Goal: Check status: Check status

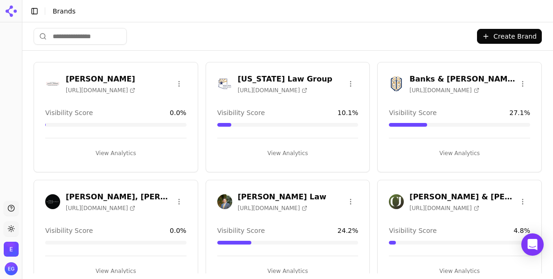
click at [279, 78] on h3 "[US_STATE] Law Group" at bounding box center [285, 79] width 95 height 11
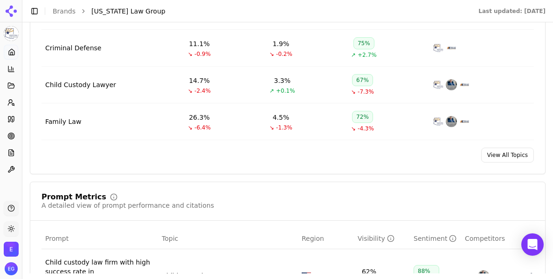
scroll to position [601, 0]
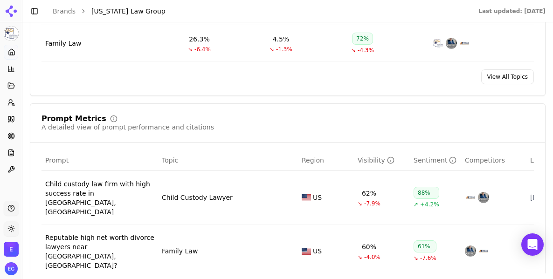
click at [114, 190] on div "Child custody law firm with high success rate in [GEOGRAPHIC_DATA], [GEOGRAPHIC…" at bounding box center [99, 198] width 109 height 37
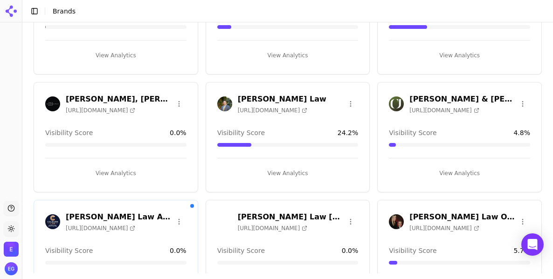
scroll to position [100, 0]
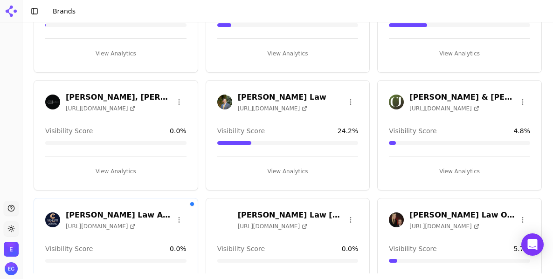
click at [259, 98] on h3 "[PERSON_NAME] Law" at bounding box center [282, 97] width 89 height 11
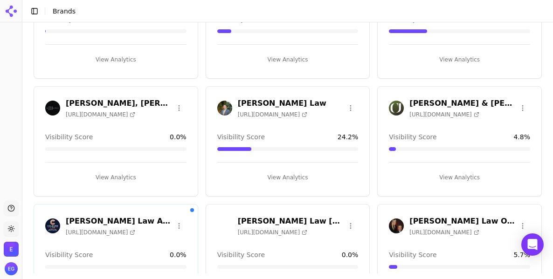
click at [270, 105] on h3 "[PERSON_NAME] Law" at bounding box center [282, 103] width 89 height 11
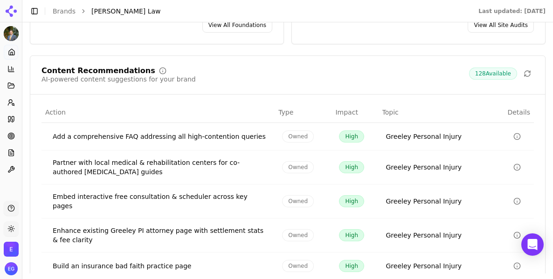
scroll to position [1476, 0]
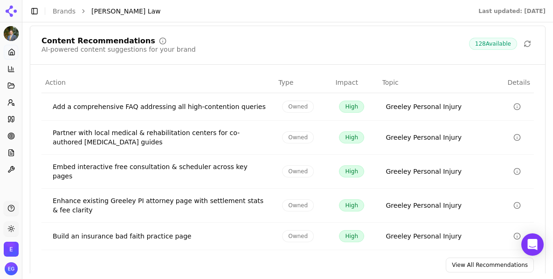
click at [158, 111] on div "Add a comprehensive FAQ addressing all high-contention queries" at bounding box center [160, 106] width 215 height 9
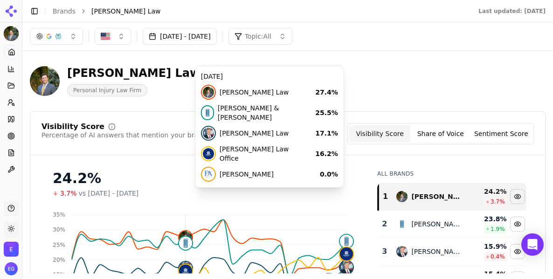
scroll to position [2, 0]
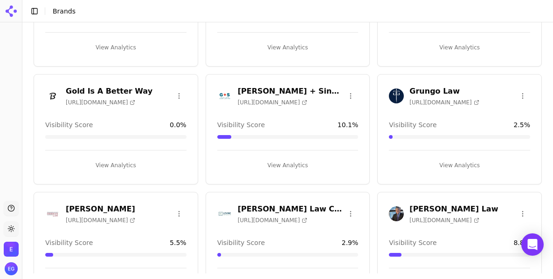
scroll to position [477, 0]
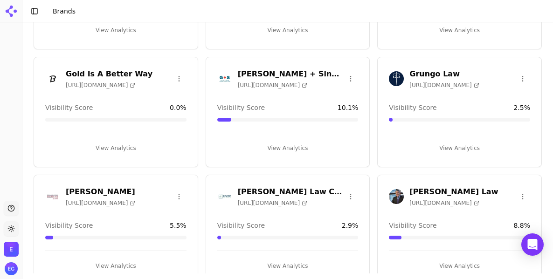
click at [434, 192] on h3 "[PERSON_NAME] Law" at bounding box center [454, 192] width 89 height 11
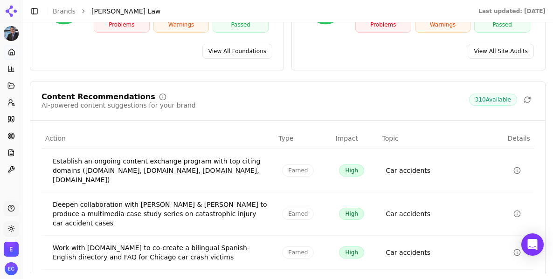
scroll to position [1409, 0]
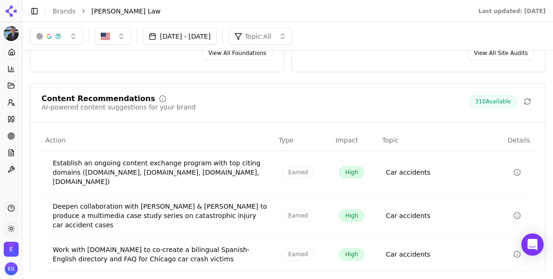
click at [514, 176] on icon "Data table" at bounding box center [517, 172] width 7 height 7
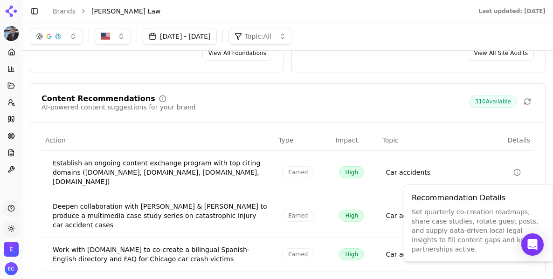
click at [442, 123] on div "Content Recommendations AI-powered content suggestions for your brand 310 Avail…" at bounding box center [287, 109] width 515 height 28
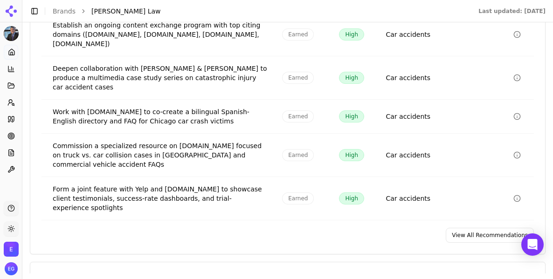
scroll to position [1549, 0]
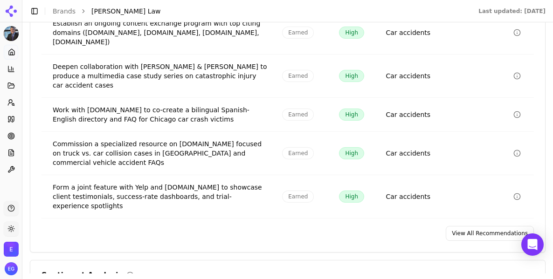
click at [474, 231] on link "View All Recommendations" at bounding box center [490, 233] width 88 height 15
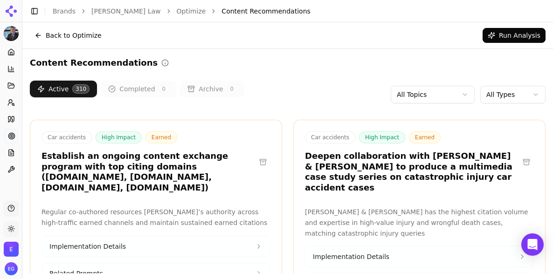
scroll to position [2, 0]
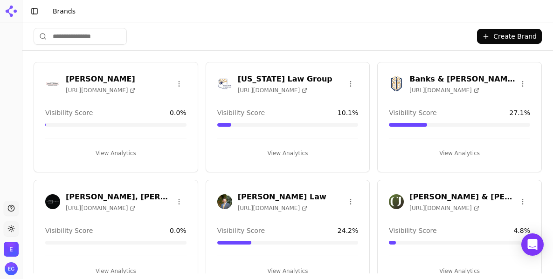
click at [106, 87] on span "[URL][DOMAIN_NAME]" at bounding box center [100, 90] width 69 height 7
click at [78, 110] on span "Visibility Score" at bounding box center [69, 112] width 48 height 9
click at [97, 76] on h3 "[PERSON_NAME]" at bounding box center [100, 79] width 69 height 11
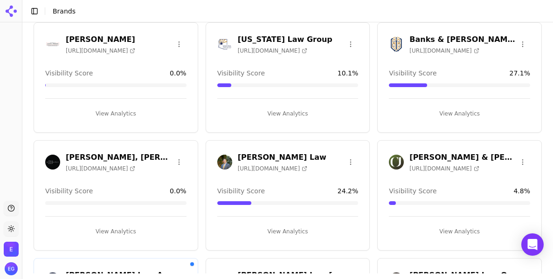
click at [71, 192] on span "Visibility Score" at bounding box center [69, 191] width 48 height 9
click at [111, 226] on button "View Analytics" at bounding box center [115, 231] width 141 height 15
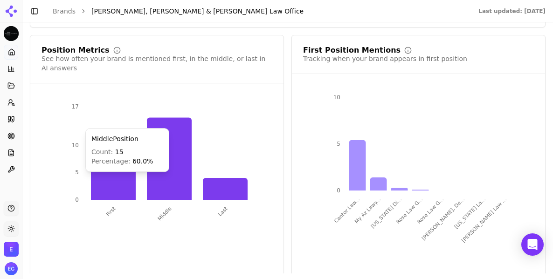
scroll to position [1627, 0]
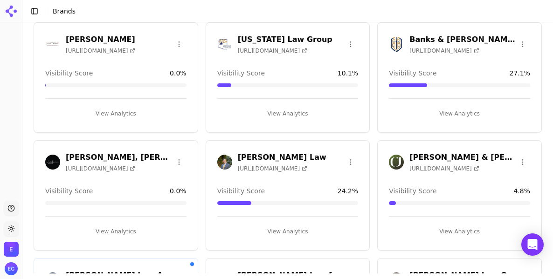
scroll to position [169, 0]
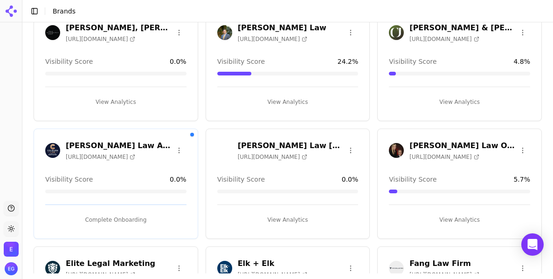
click at [441, 214] on button "View Analytics" at bounding box center [459, 220] width 141 height 15
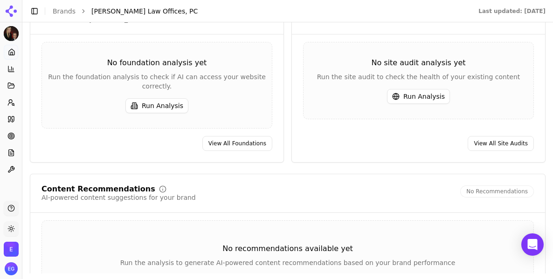
scroll to position [1506, 0]
